Goal: Task Accomplishment & Management: Manage account settings

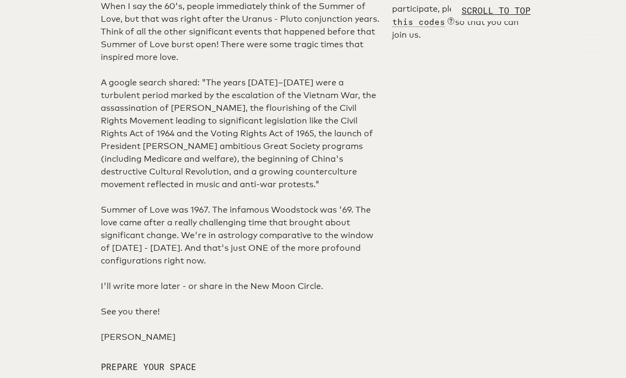
scroll to position [734, 0]
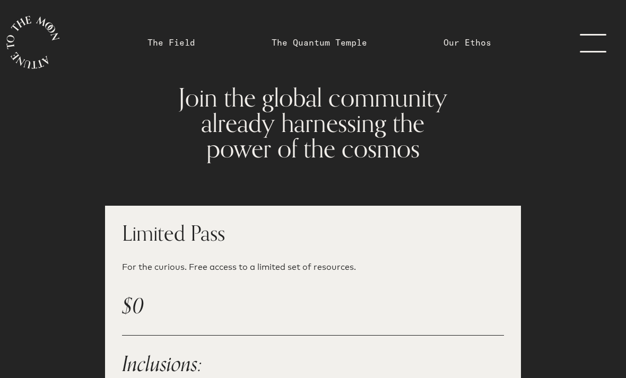
click at [601, 32] on link "menu" at bounding box center [599, 42] width 53 height 85
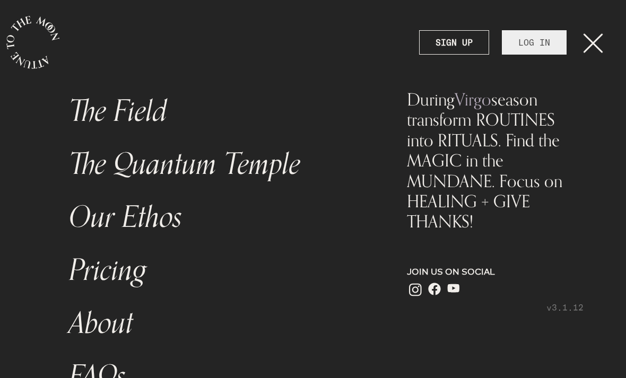
click at [545, 51] on link "LOG IN" at bounding box center [534, 42] width 65 height 24
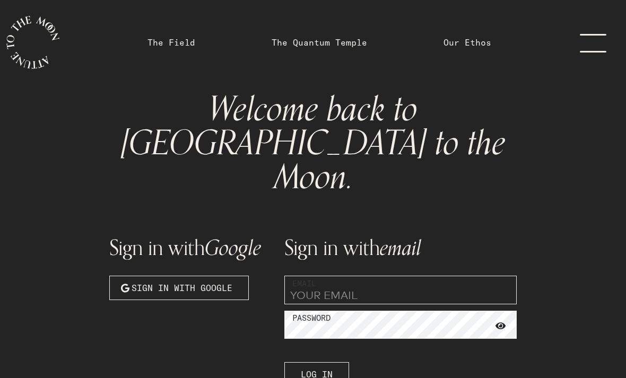
scroll to position [73, 0]
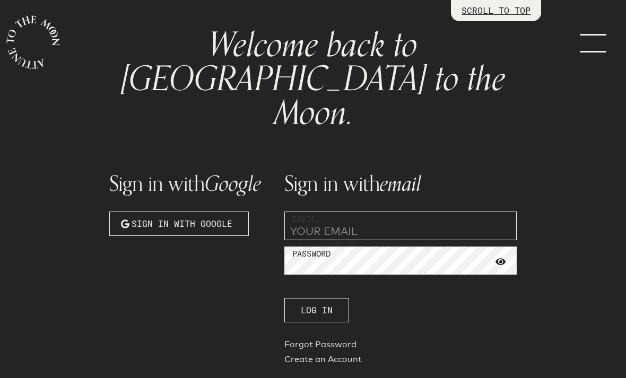
click at [331, 340] on link "Forgot Password" at bounding box center [400, 347] width 232 height 15
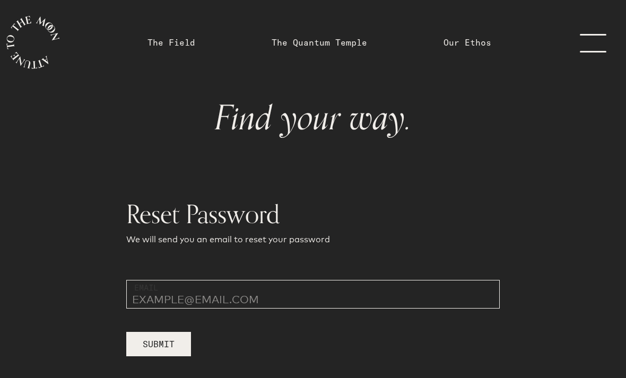
click at [347, 295] on input "email" at bounding box center [313, 294] width 374 height 29
click at [151, 351] on button "Submit" at bounding box center [158, 344] width 65 height 24
click at [165, 297] on input "jovilyn@gmail.com" at bounding box center [313, 294] width 374 height 29
click at [157, 297] on input "jovilyn@gmail.com" at bounding box center [313, 294] width 374 height 29
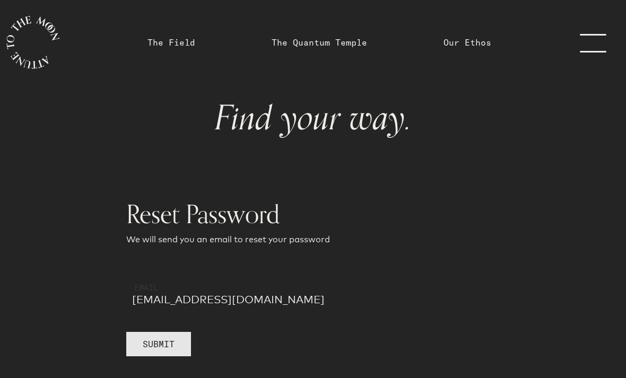
type input "learnwithjovi@gmail.com"
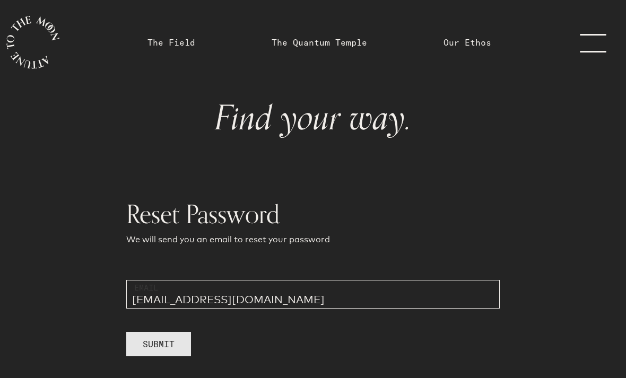
click at [167, 345] on span "Submit" at bounding box center [159, 344] width 32 height 13
